Goal: Task Accomplishment & Management: Complete application form

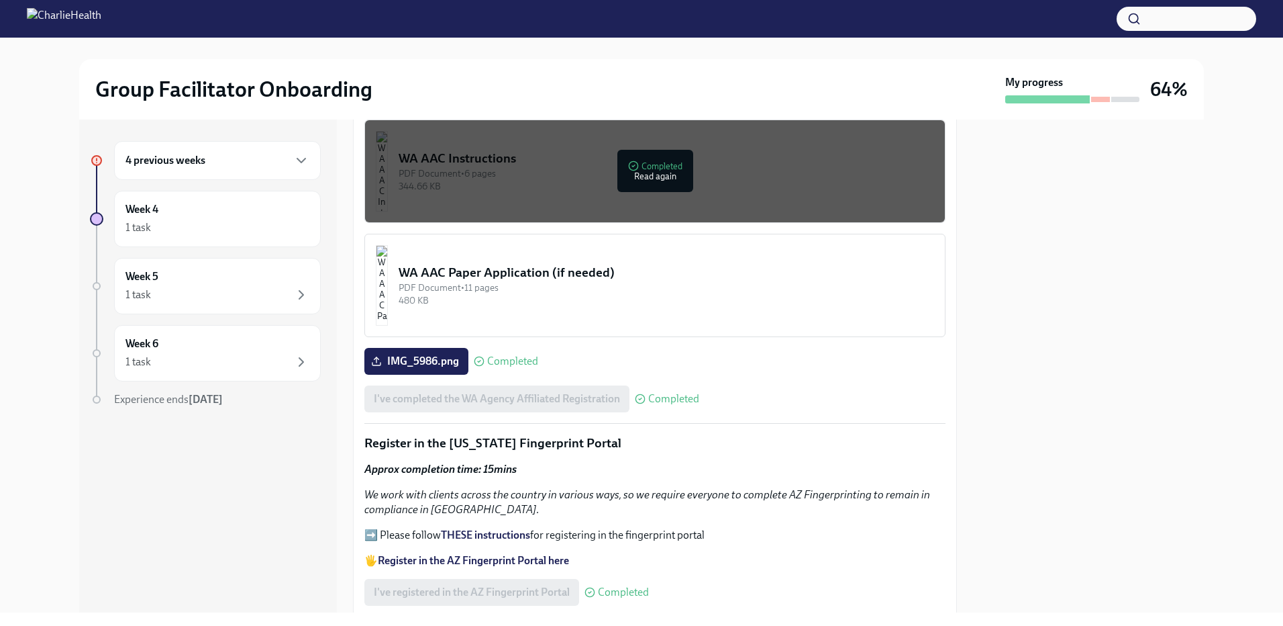
scroll to position [1116, 0]
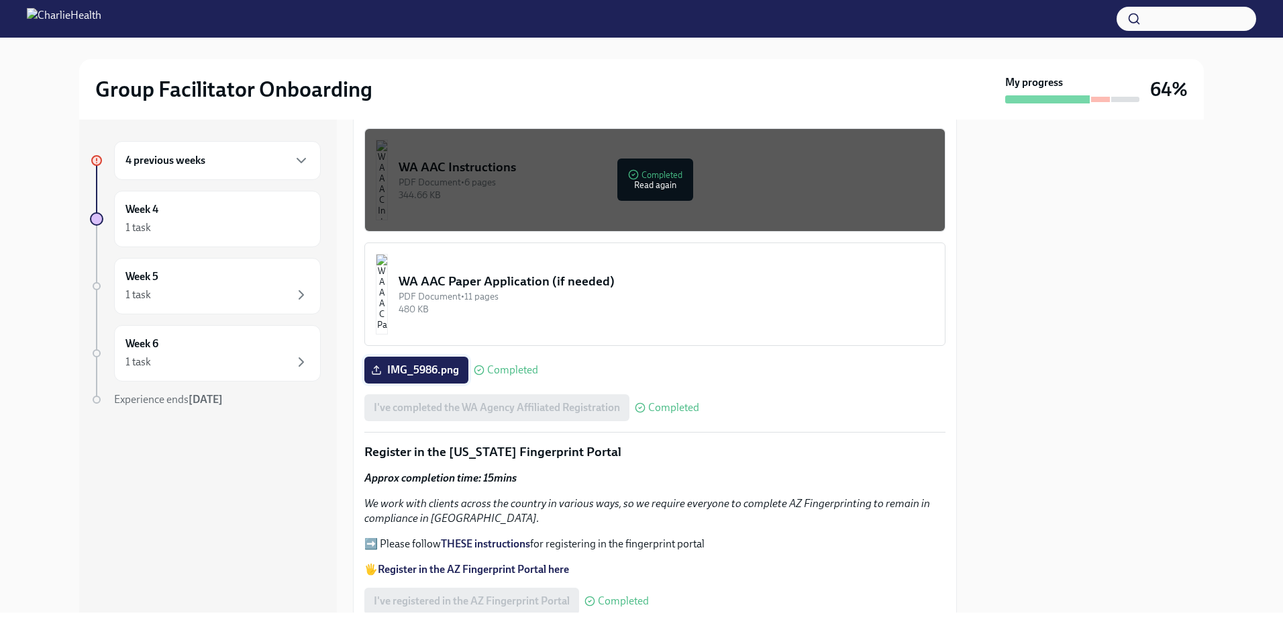
click at [411, 363] on span "IMG_5986.png" at bounding box center [416, 369] width 85 height 13
click at [0, 0] on input "IMG_5986.png" at bounding box center [0, 0] width 0 height 0
click at [497, 277] on div "WA AAC Paper Application (if needed)" at bounding box center [667, 280] width 536 height 17
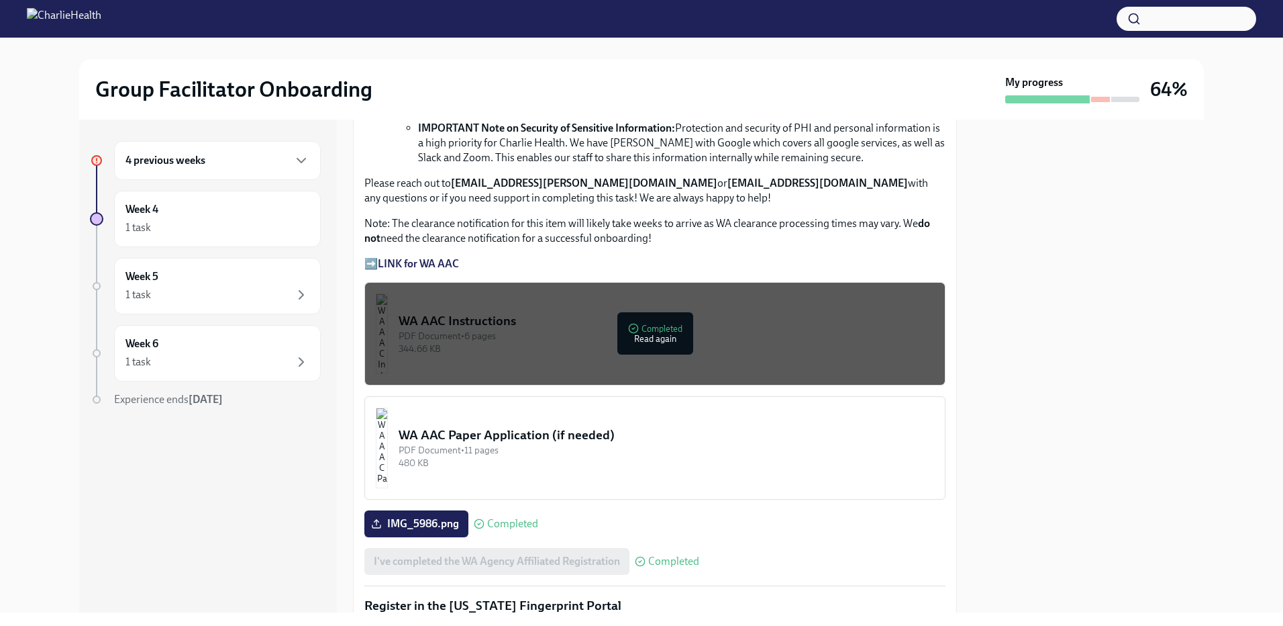
scroll to position [1007, 0]
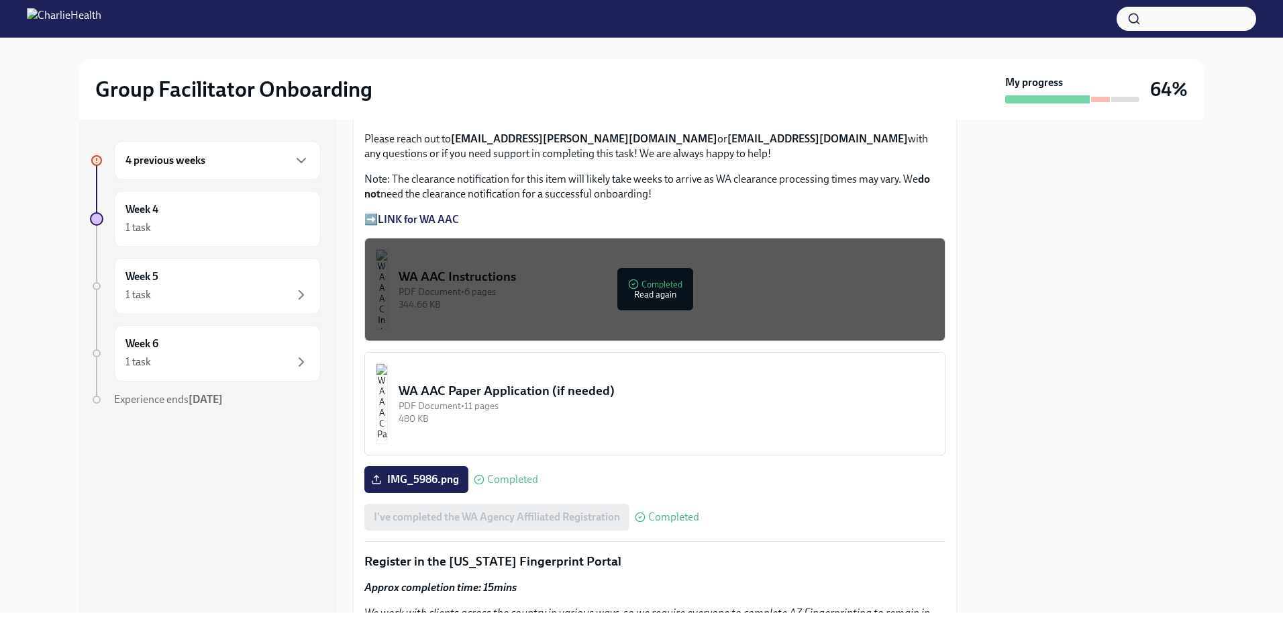
click at [654, 285] on div "PDF Document • 6 pages" at bounding box center [667, 291] width 536 height 13
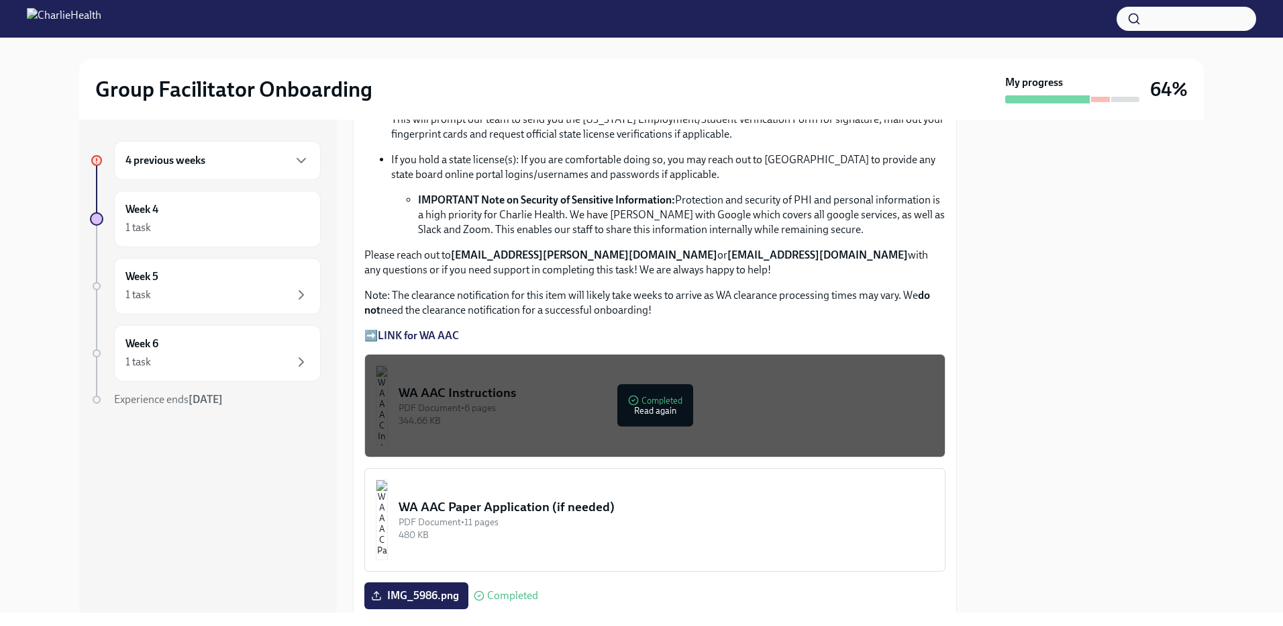
scroll to position [940, 0]
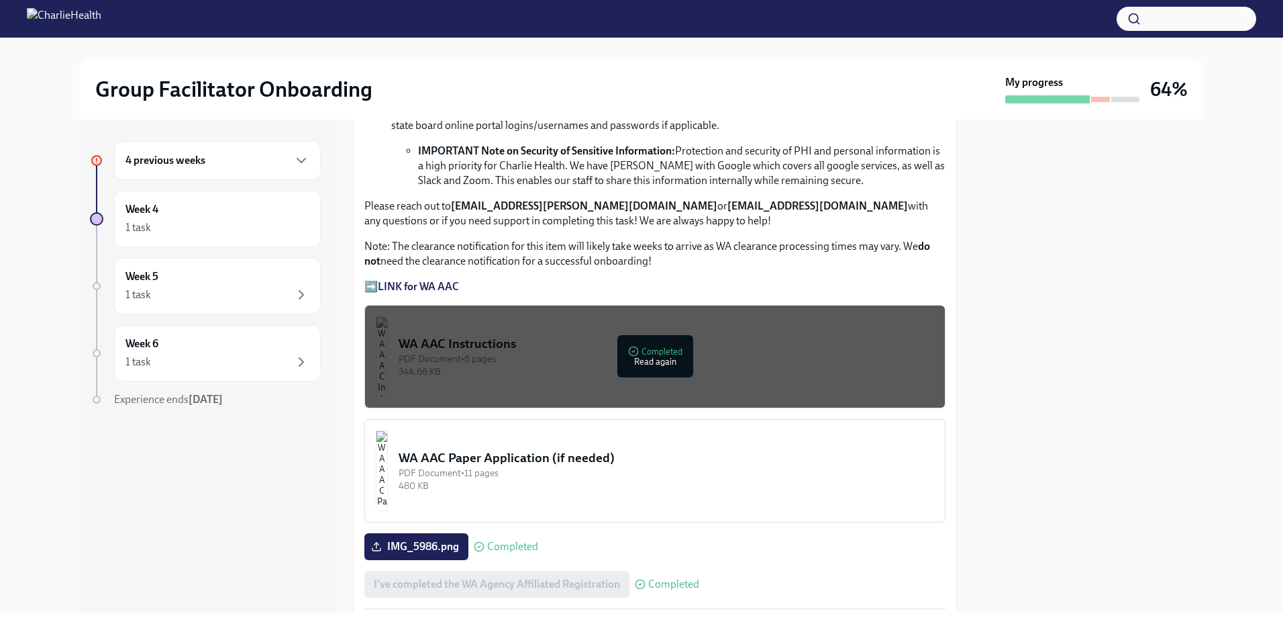
click at [636, 357] on div "PDF Document • 6 pages" at bounding box center [667, 358] width 536 height 13
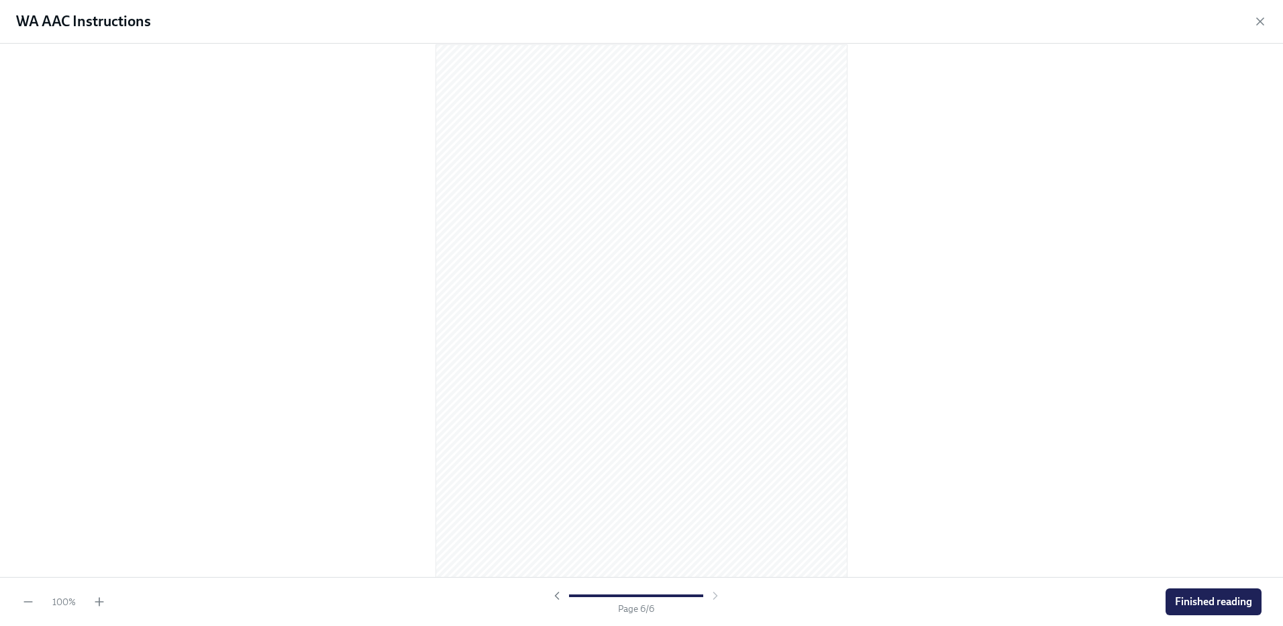
scroll to position [2740, 0]
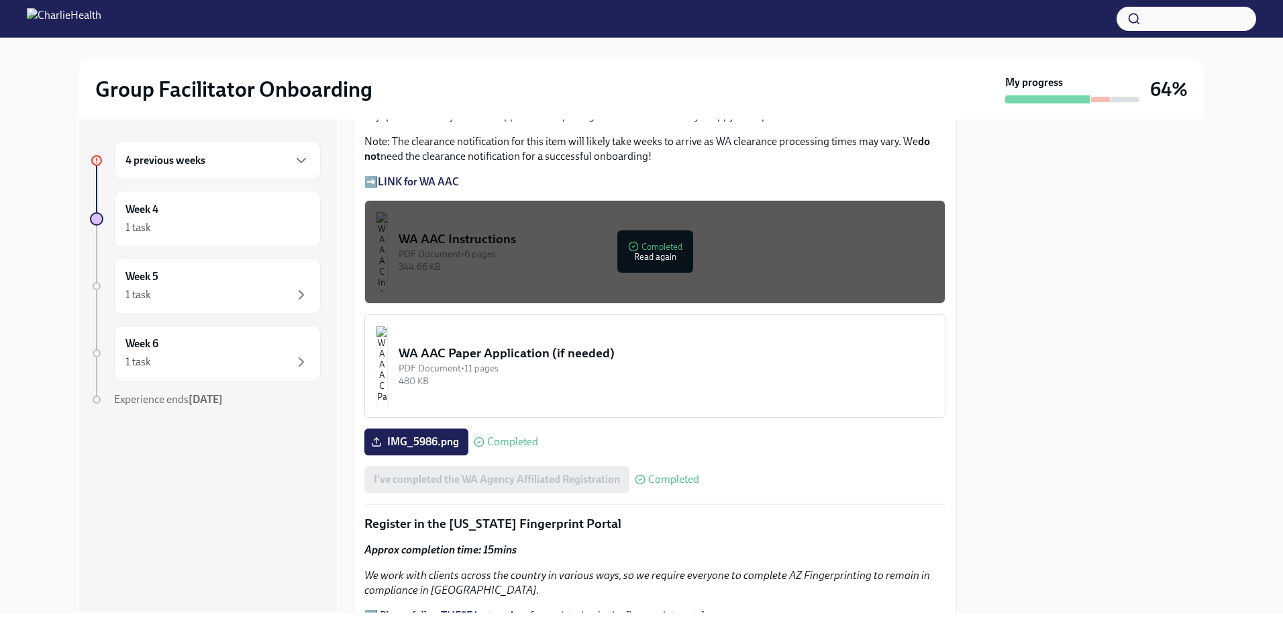
scroll to position [1074, 0]
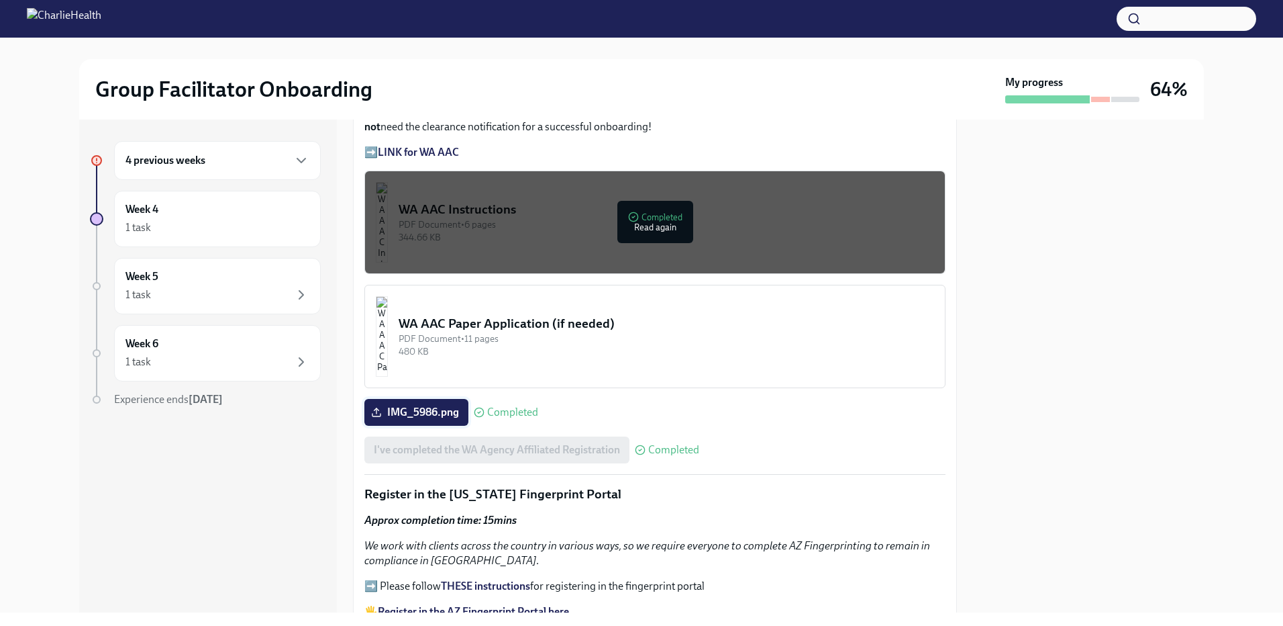
click at [425, 405] on span "IMG_5986.png" at bounding box center [416, 411] width 85 height 13
click at [0, 0] on input "IMG_5986.png" at bounding box center [0, 0] width 0 height 0
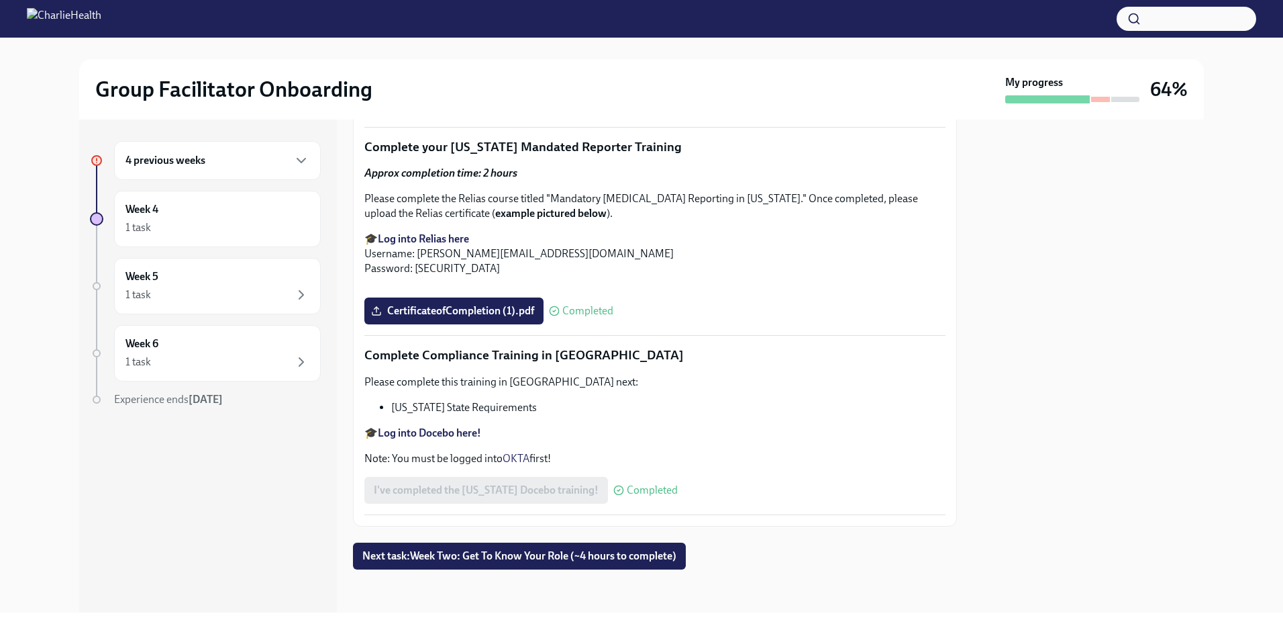
scroll to position [2928, 0]
click at [596, 556] on span "Next task : Week Two: Get To Know Your Role (~4 hours to complete)" at bounding box center [519, 555] width 314 height 13
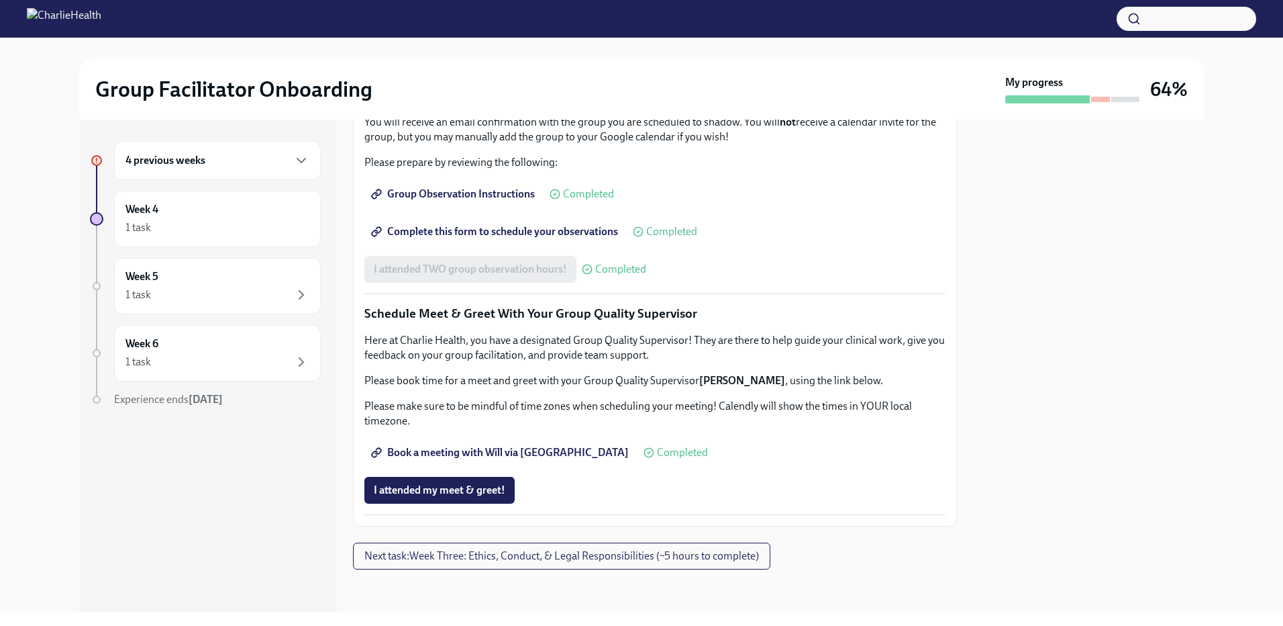
scroll to position [1201, 0]
click at [646, 559] on span "Next task : Week Three: Ethics, Conduct, & Legal Responsibilities (~5 hours to …" at bounding box center [561, 555] width 395 height 13
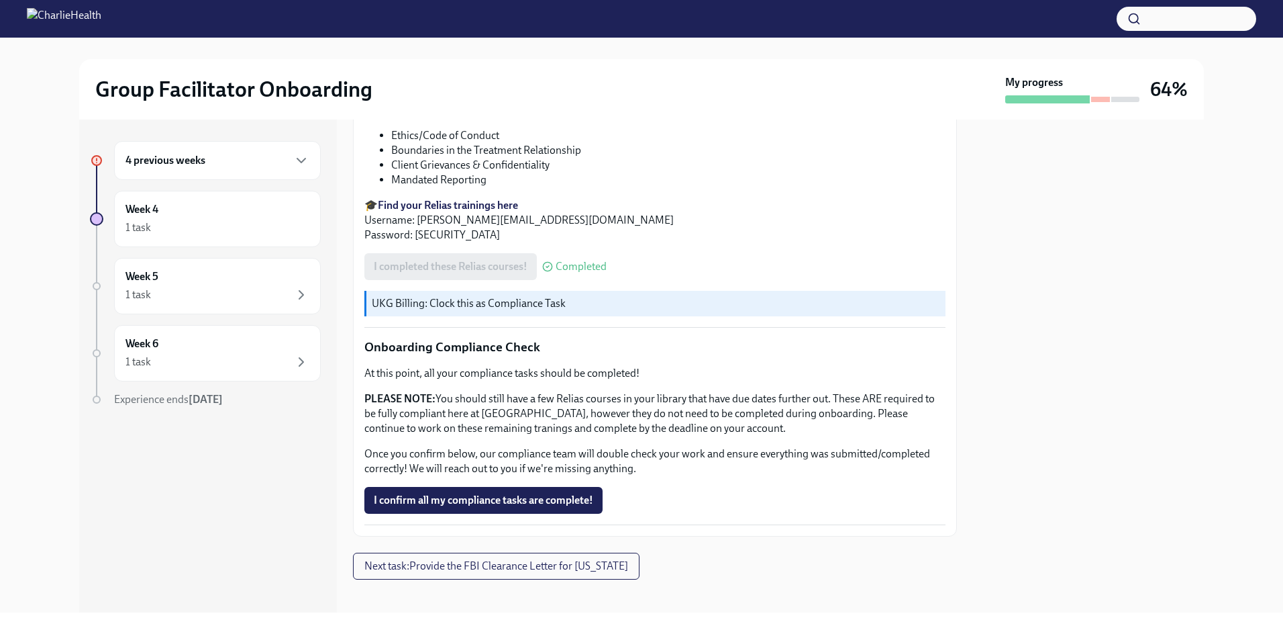
scroll to position [723, 0]
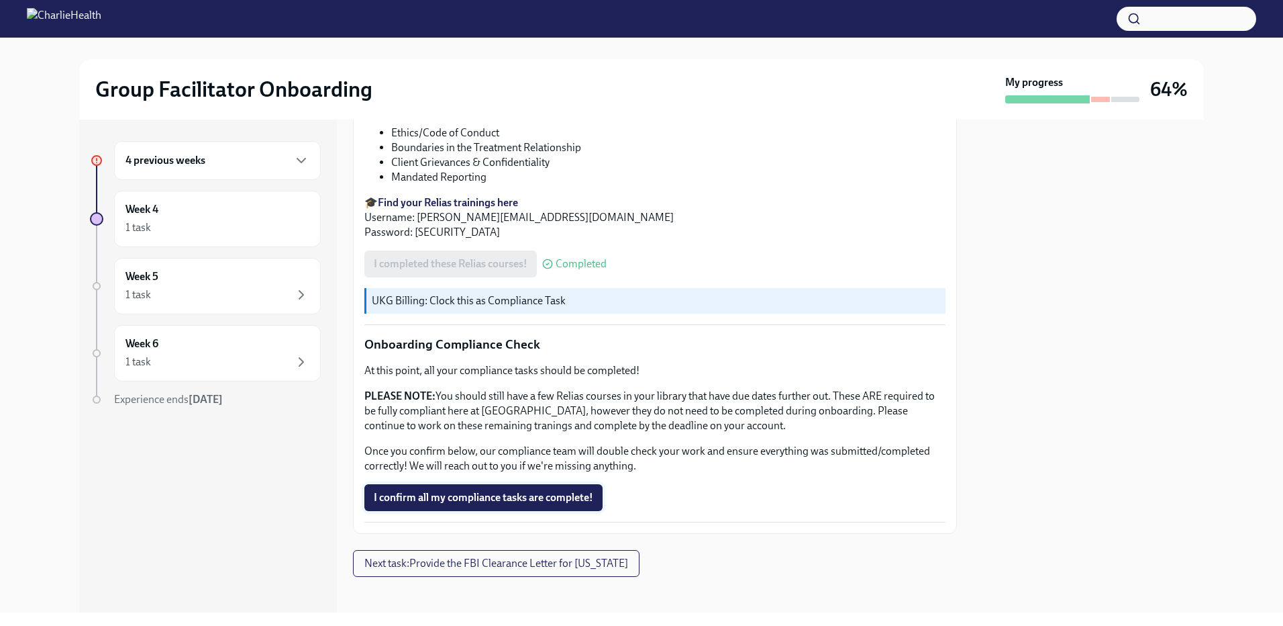
click at [538, 494] on span "I confirm all my compliance tasks are complete!" at bounding box center [483, 497] width 219 height 13
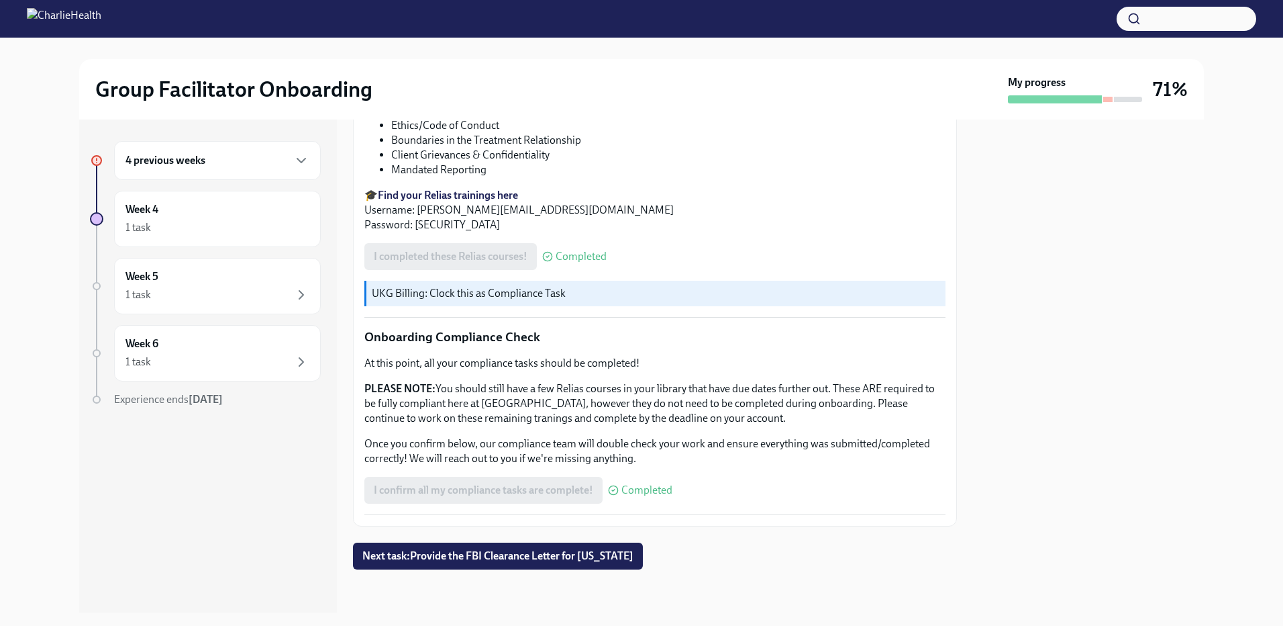
click at [575, 556] on span "Next task : Provide the FBI Clearance Letter for Pennsylvania" at bounding box center [497, 555] width 271 height 13
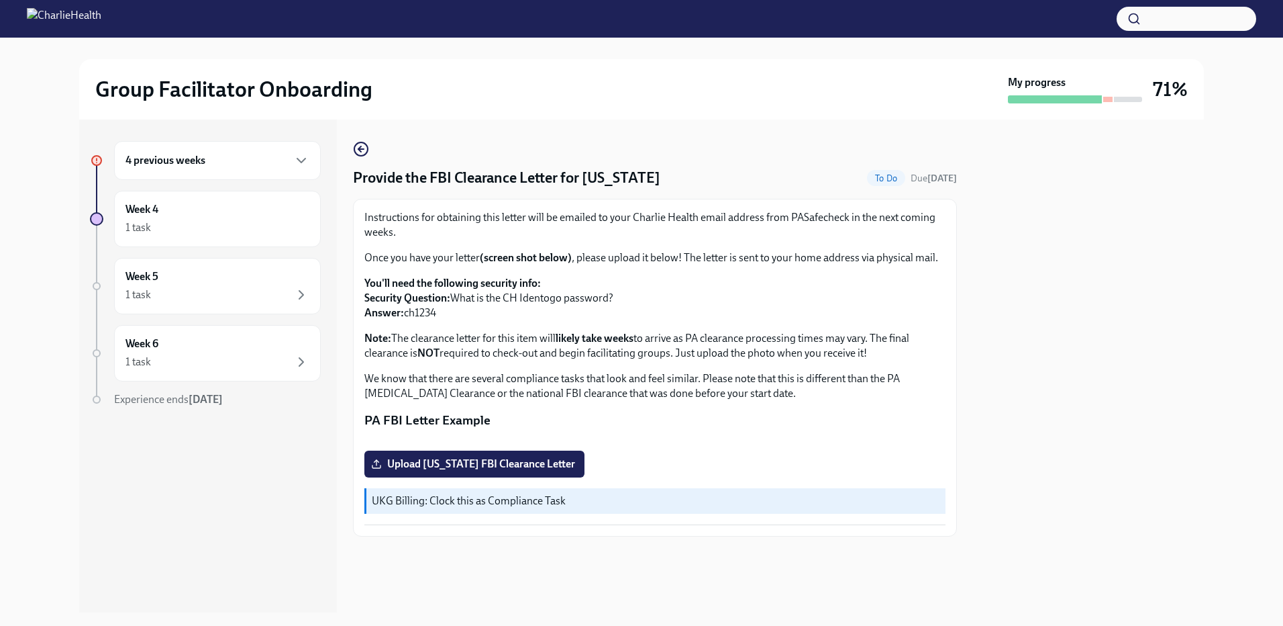
scroll to position [172, 0]
click at [191, 280] on div "Week 5 1 task" at bounding box center [218, 286] width 184 height 34
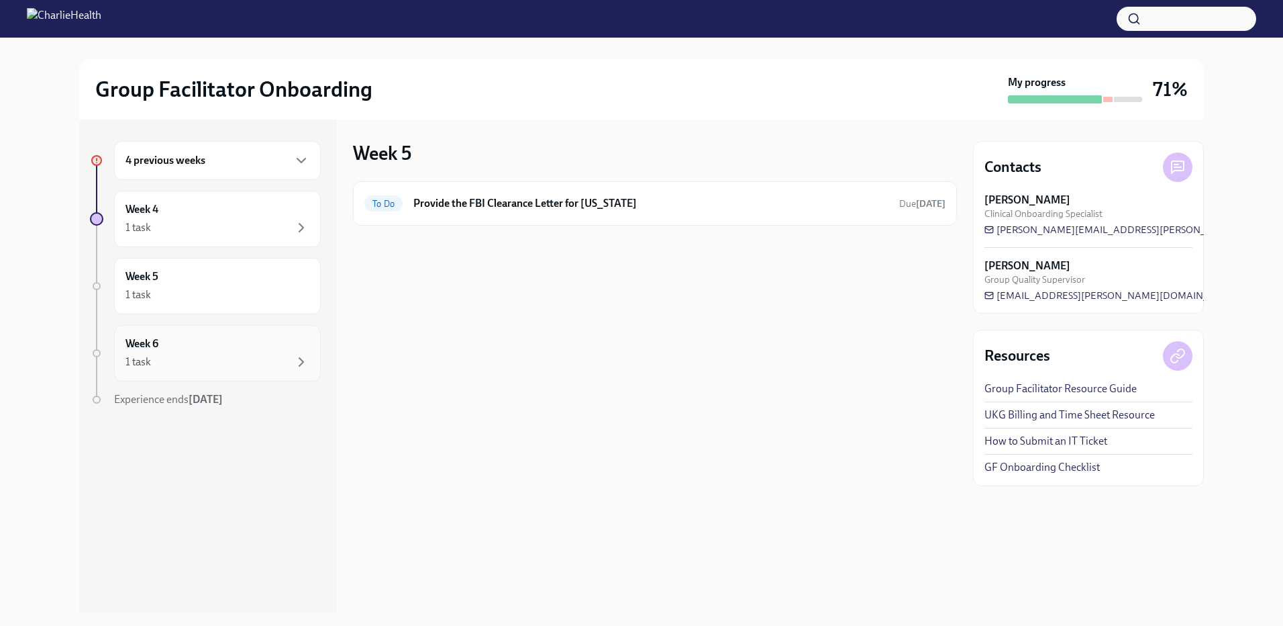
click at [189, 340] on div "Week 6 1 task" at bounding box center [218, 353] width 184 height 34
click at [150, 345] on h6 "Week 6" at bounding box center [142, 343] width 33 height 15
click at [158, 213] on h6 "Week 4" at bounding box center [142, 209] width 33 height 15
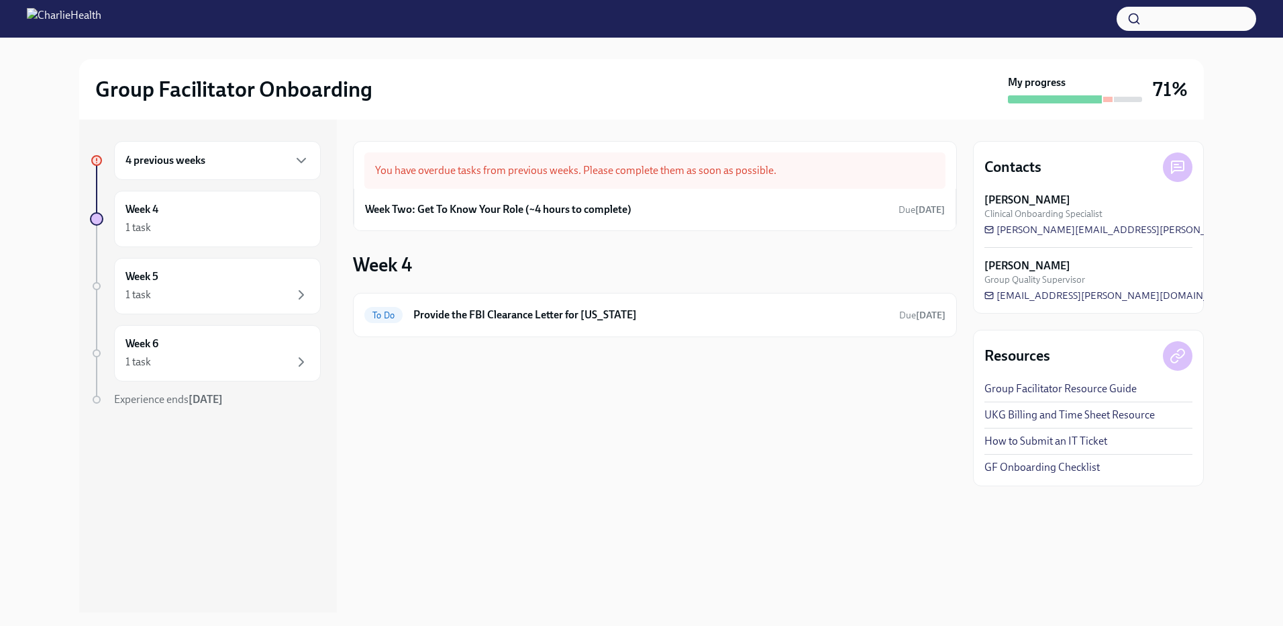
click at [697, 169] on div "You have overdue tasks from previous weeks. Please complete them as soon as pos…" at bounding box center [654, 170] width 581 height 36
click at [540, 213] on h6 "Week Two: Get To Know Your Role (~4 hours to complete)" at bounding box center [498, 209] width 266 height 15
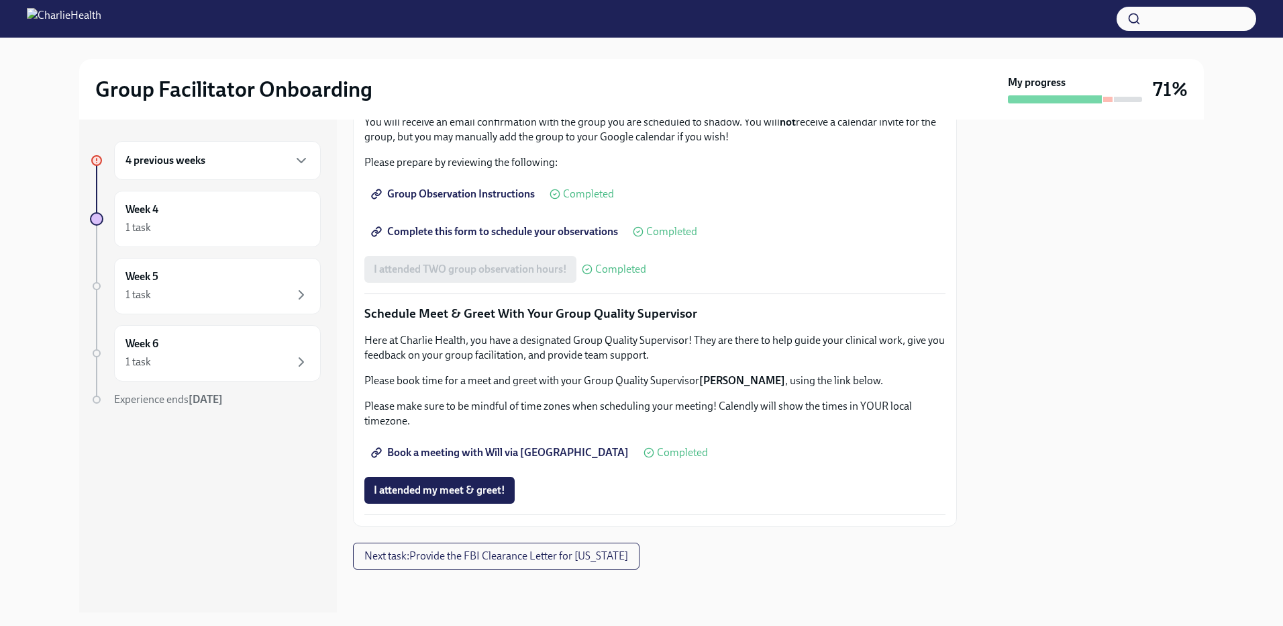
scroll to position [1201, 0]
click at [489, 485] on span "I attended my meet & greet!" at bounding box center [440, 489] width 132 height 13
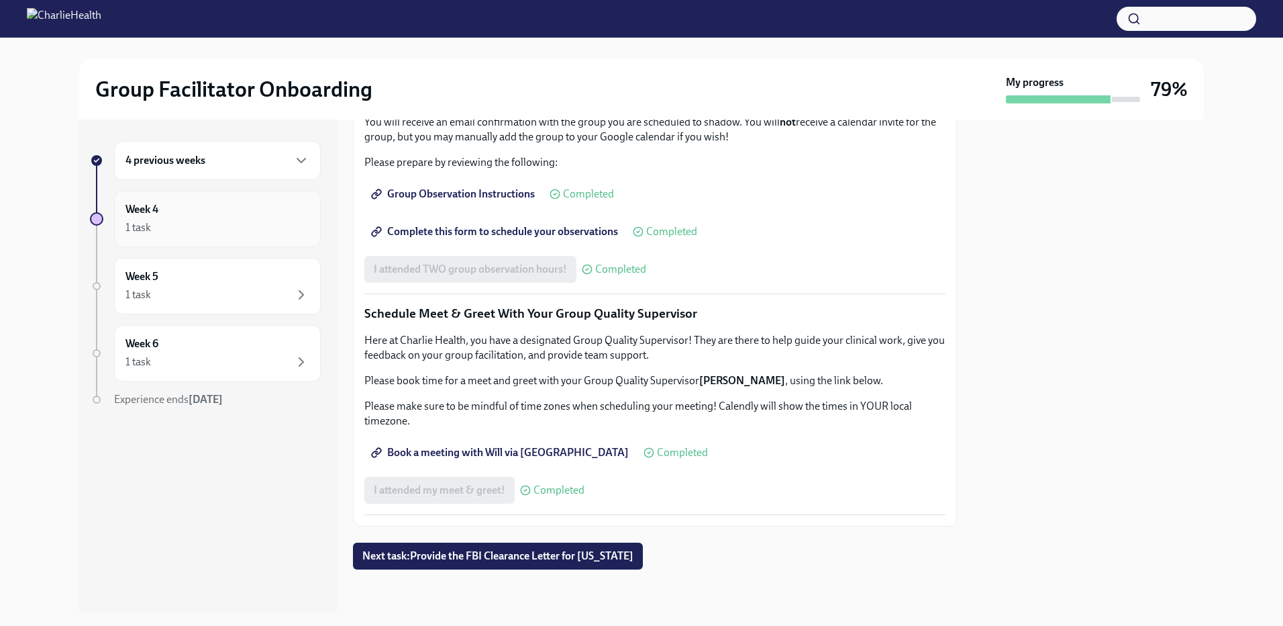
click at [167, 218] on div "Week 4 1 task" at bounding box center [218, 219] width 184 height 34
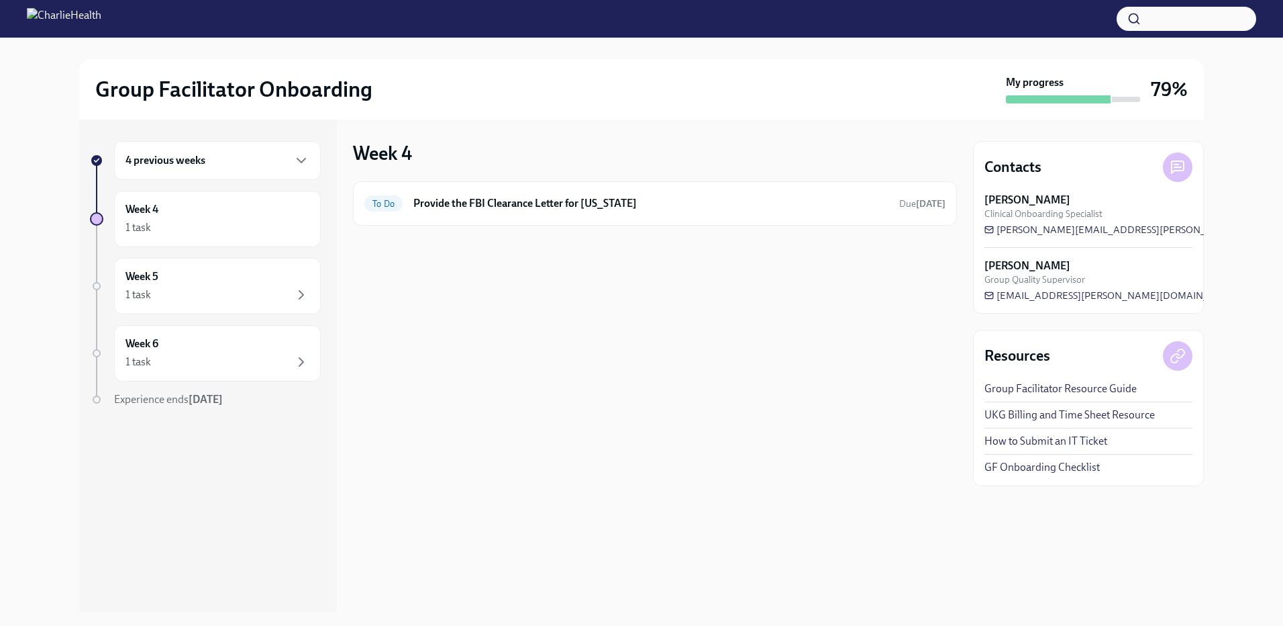
click at [197, 156] on h6 "4 previous weeks" at bounding box center [166, 160] width 80 height 15
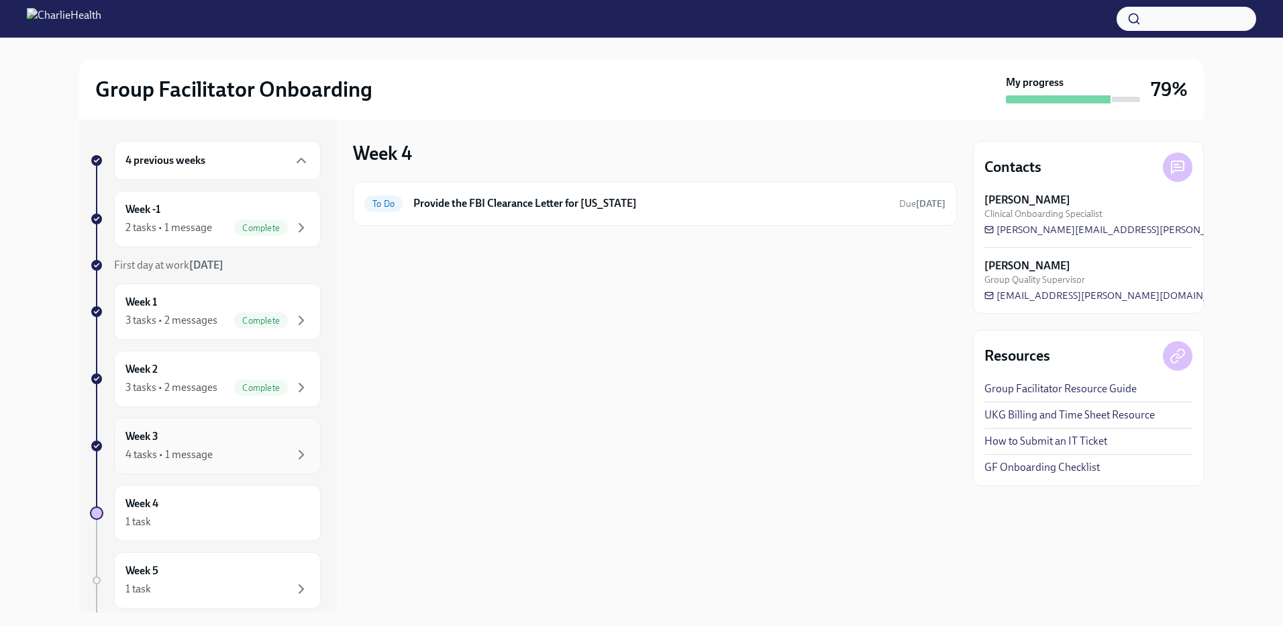
click at [207, 441] on div "Week 3 4 tasks • 1 message" at bounding box center [218, 446] width 184 height 34
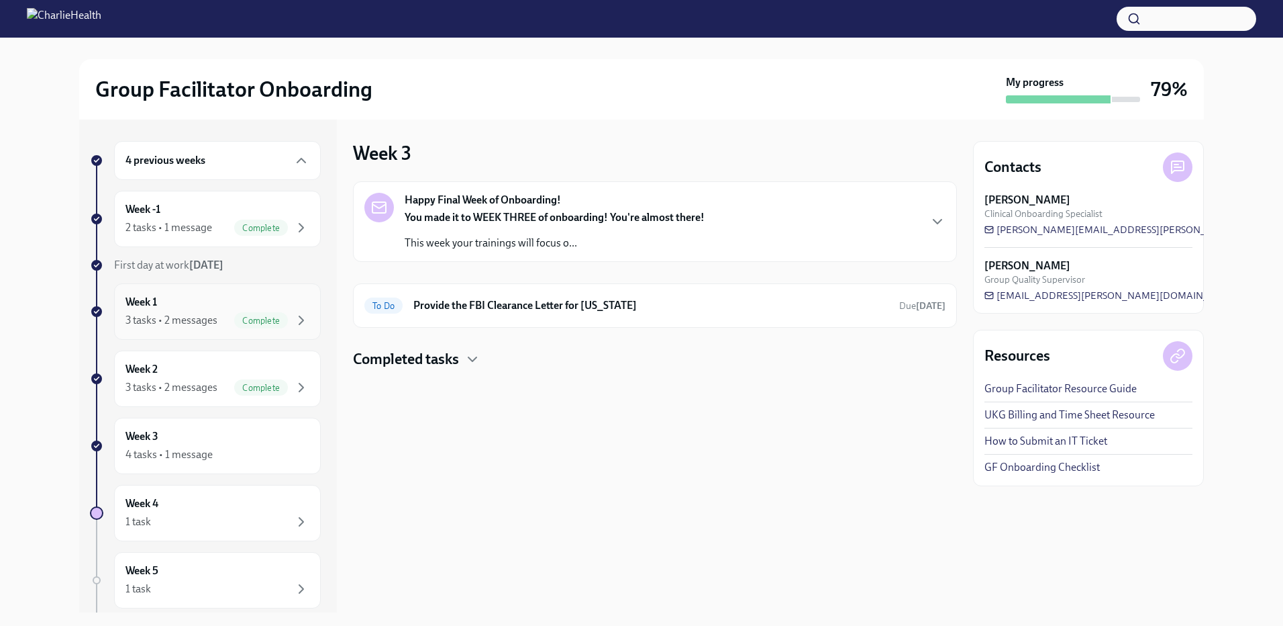
click at [193, 322] on div "3 tasks • 2 messages" at bounding box center [172, 320] width 92 height 15
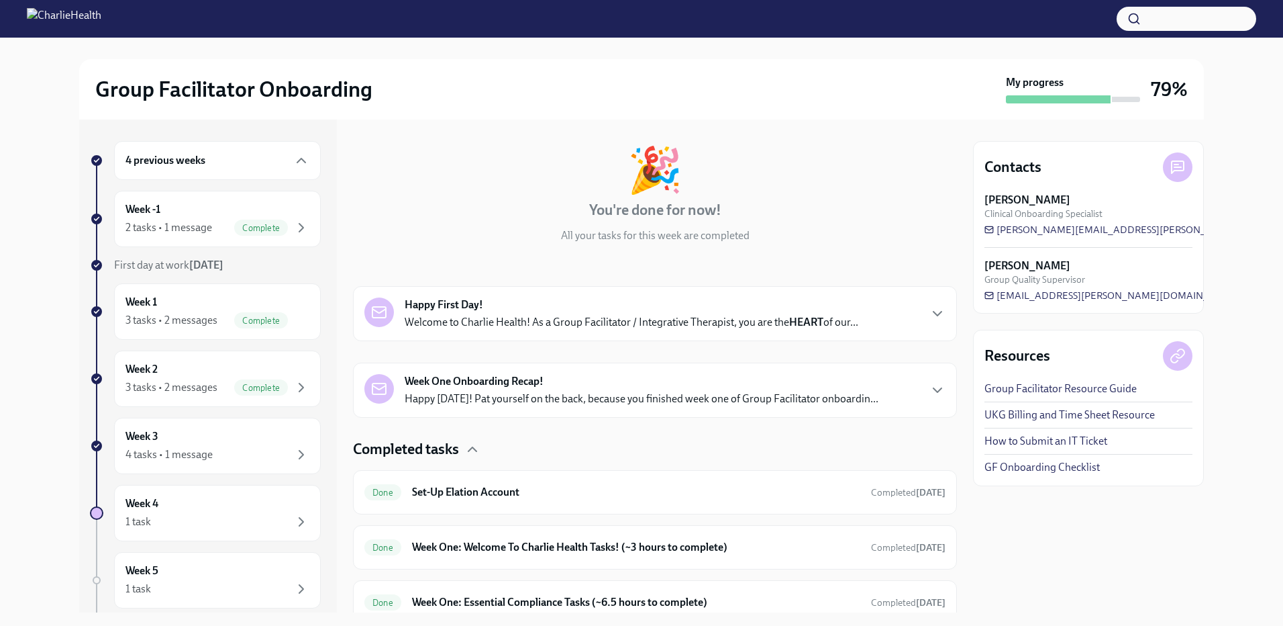
scroll to position [110, 0]
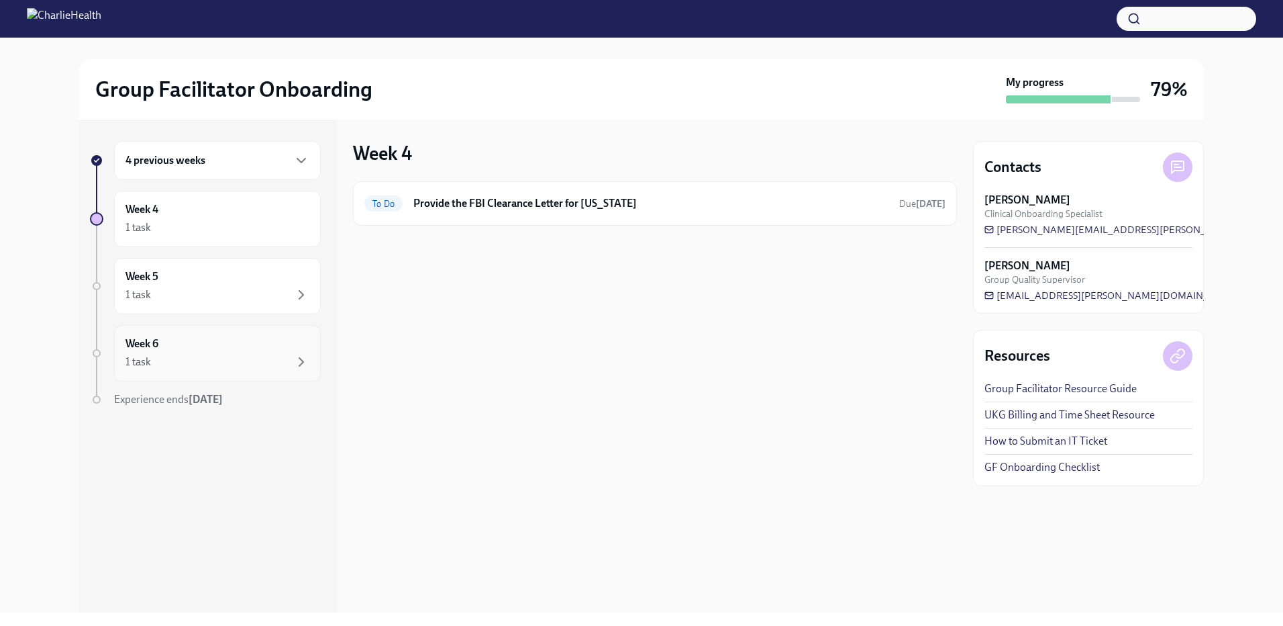
click at [136, 353] on div "Week 6 1 task" at bounding box center [218, 353] width 184 height 34
click at [144, 298] on div "1 task" at bounding box center [139, 294] width 26 height 15
click at [146, 239] on div "Week 4 1 task" at bounding box center [217, 219] width 207 height 56
click at [139, 167] on h6 "4 previous weeks" at bounding box center [166, 160] width 80 height 15
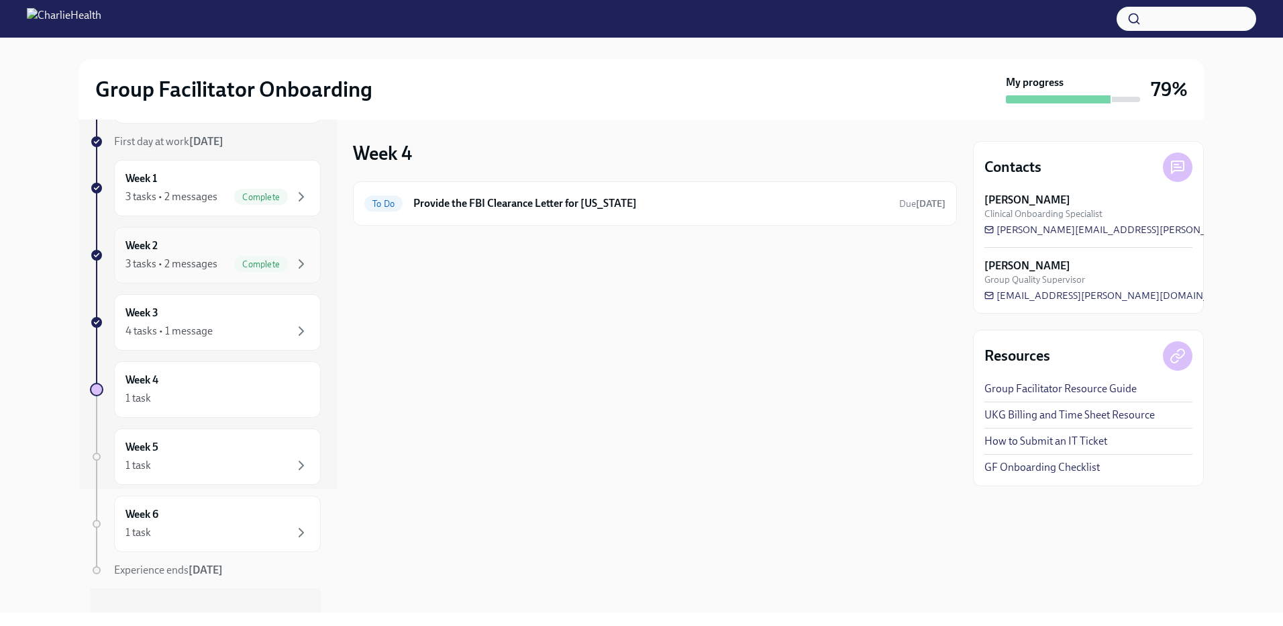
scroll to position [142, 0]
